Goal: Navigation & Orientation: Find specific page/section

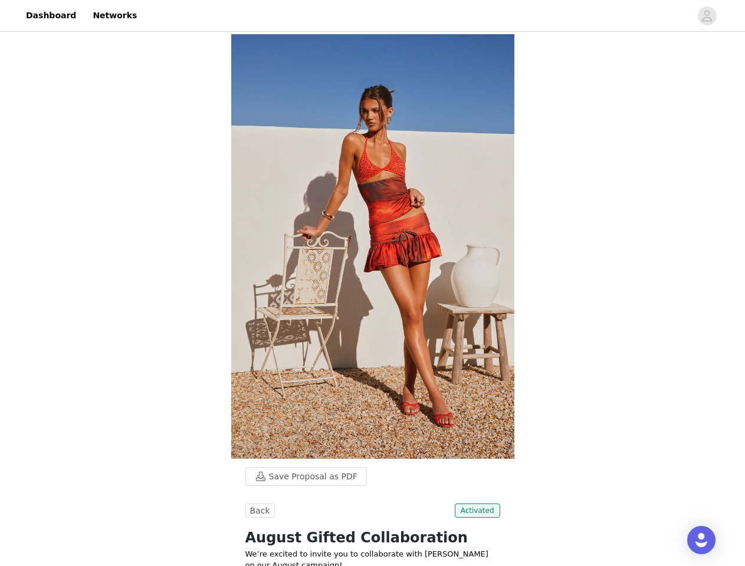
click at [372, 283] on img at bounding box center [372, 246] width 283 height 424
click at [372, 16] on div at bounding box center [417, 15] width 546 height 27
click at [707, 16] on icon "avatar" at bounding box center [706, 15] width 11 height 19
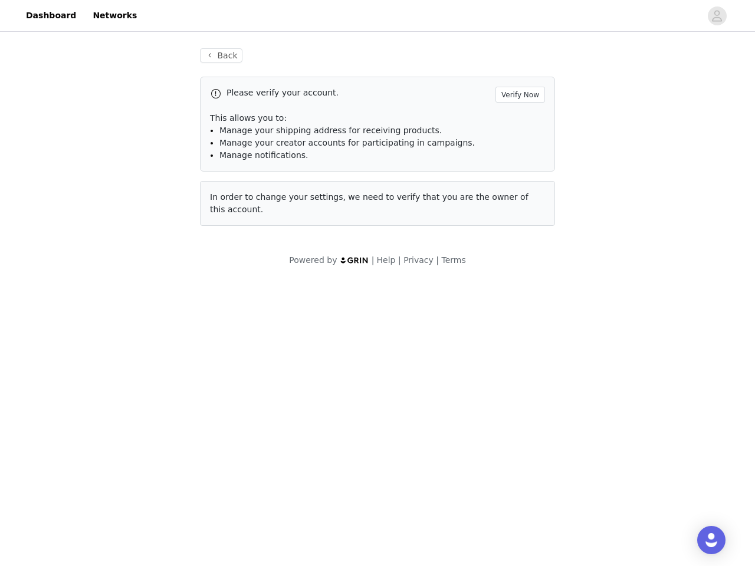
click at [300, 476] on body "Dashboard Networks Back Please verify your account. Verify Now This allows you …" at bounding box center [377, 283] width 755 height 566
click at [258, 511] on body "Dashboard Networks Back Please verify your account. Verify Now This allows you …" at bounding box center [377, 283] width 755 height 566
